Goal: Task Accomplishment & Management: Manage account settings

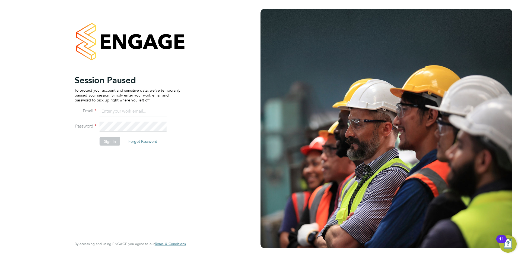
click at [120, 109] on input at bounding box center [133, 111] width 67 height 10
type input "daniel.tisseyre@randstad.co.uk"
click at [109, 138] on button "Sign In" at bounding box center [110, 141] width 21 height 9
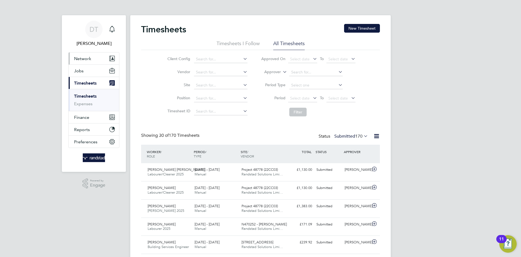
click at [90, 59] on span "Network" at bounding box center [82, 58] width 17 height 5
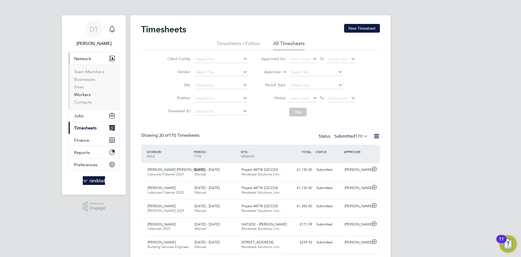
click at [83, 94] on link "Workers" at bounding box center [82, 94] width 17 height 5
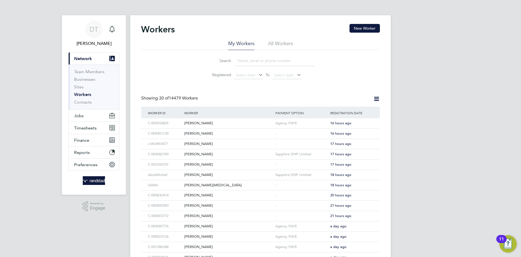
click at [262, 67] on li "Search" at bounding box center [260, 61] width 121 height 16
click at [255, 61] on input at bounding box center [274, 60] width 79 height 11
click at [233, 122] on div "[PERSON_NAME]" at bounding box center [228, 123] width 91 height 10
click at [93, 125] on span "Timesheets" at bounding box center [85, 127] width 23 height 5
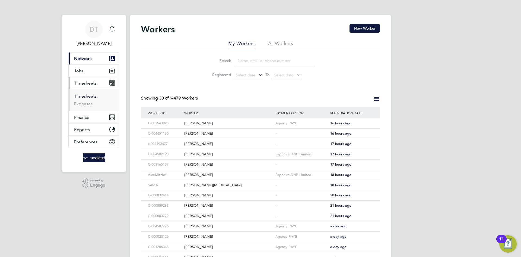
click at [89, 93] on link "Timesheets" at bounding box center [85, 95] width 23 height 5
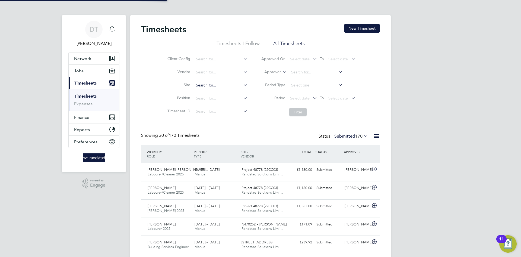
scroll to position [14, 47]
click at [363, 29] on button "New Timesheet" at bounding box center [362, 28] width 36 height 9
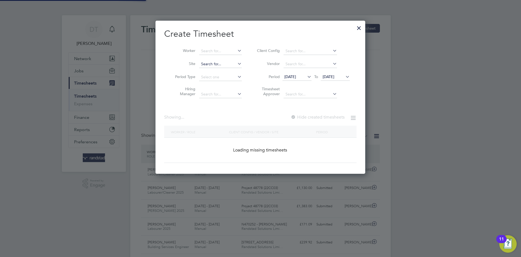
scroll to position [153, 210]
click at [212, 53] on input at bounding box center [220, 51] width 43 height 8
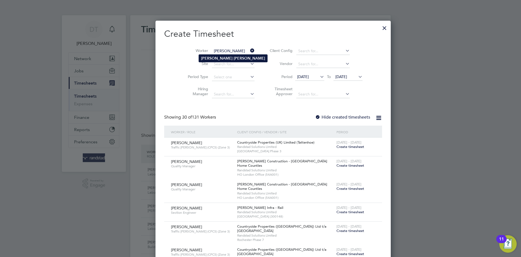
type input "George Fairley"
click at [212, 59] on b "George" at bounding box center [216, 58] width 31 height 5
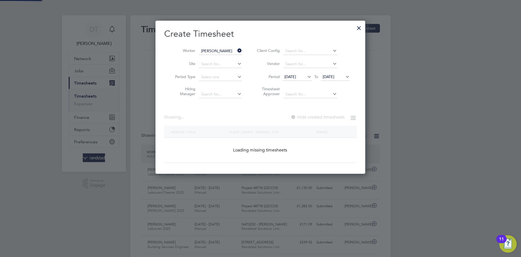
scroll to position [153, 210]
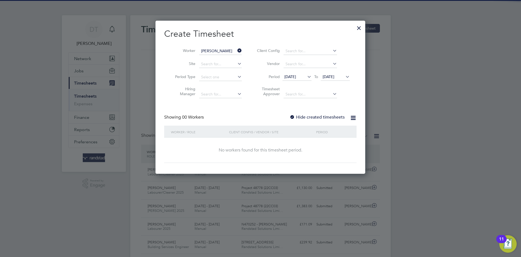
click at [310, 119] on label "Hide created timesheets" at bounding box center [317, 116] width 55 height 5
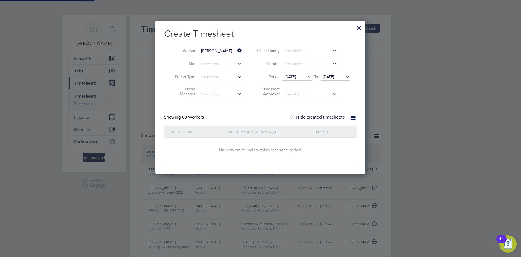
click at [325, 77] on span "05 Aug 2025" at bounding box center [329, 76] width 12 height 5
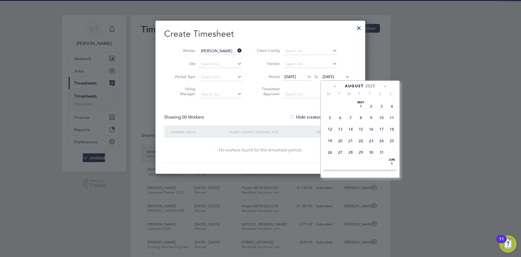
scroll to position [181, 0]
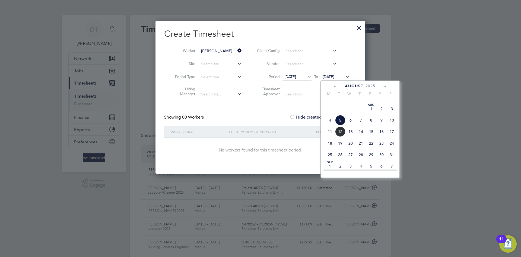
click at [339, 137] on span "12" at bounding box center [340, 131] width 10 height 10
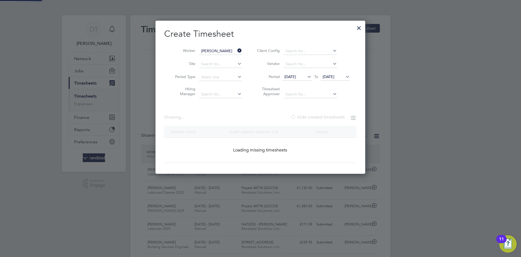
scroll to position [146, 210]
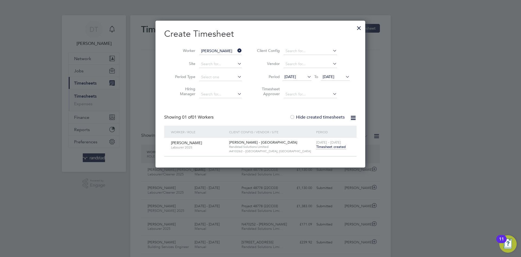
click at [325, 145] on span "Timesheet created" at bounding box center [331, 146] width 30 height 5
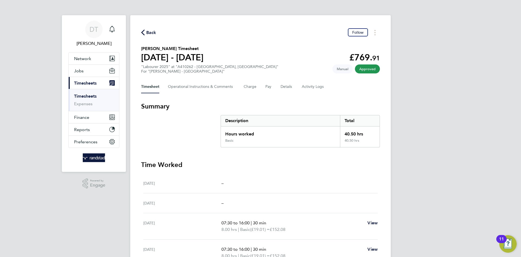
click at [151, 34] on span "Back" at bounding box center [151, 32] width 10 height 7
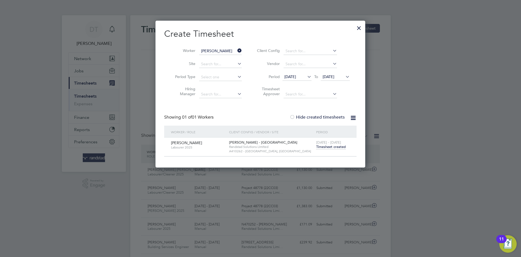
scroll to position [14, 47]
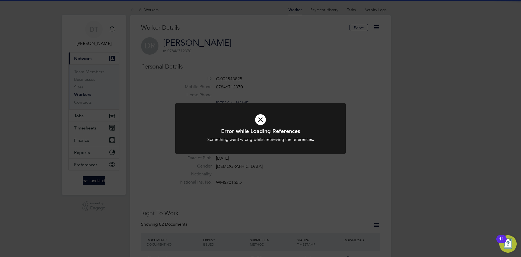
click at [389, 33] on div "Error while Loading References Something went wrong whilst retrieving the refer…" at bounding box center [260, 128] width 521 height 257
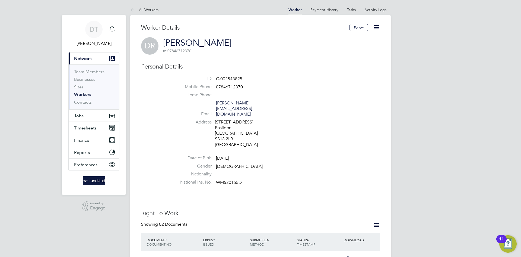
click at [375, 29] on icon at bounding box center [376, 27] width 7 height 7
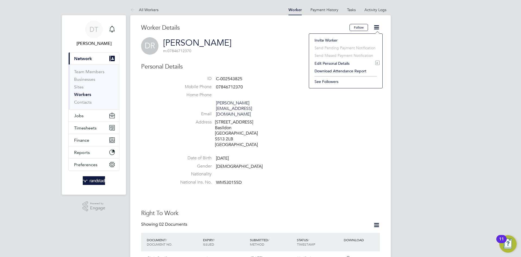
click at [322, 40] on li "Invite Worker" at bounding box center [346, 40] width 68 height 8
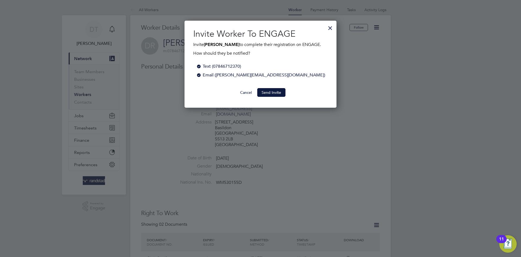
scroll to position [87, 152]
click at [268, 90] on button "Send Invite" at bounding box center [271, 92] width 28 height 9
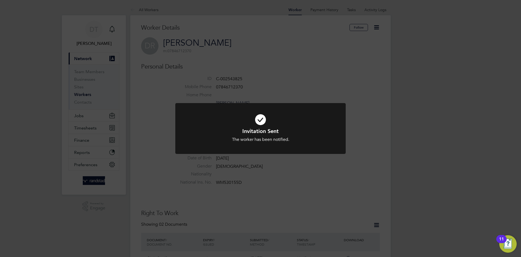
click at [218, 84] on div "Invitation Sent The worker has been notified. Cancel Okay" at bounding box center [260, 128] width 521 height 257
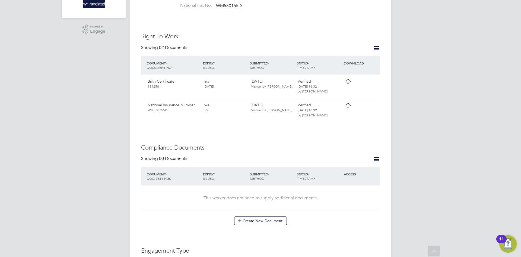
scroll to position [0, 0]
